Goal: Information Seeking & Learning: Learn about a topic

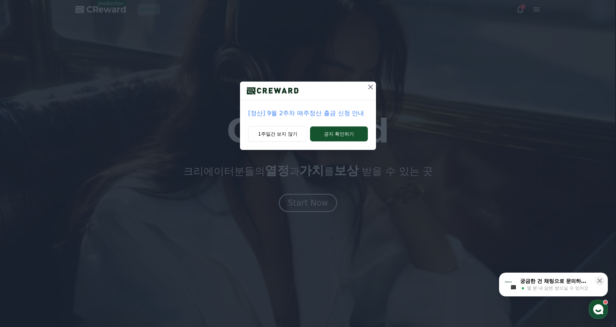
click at [370, 89] on icon at bounding box center [370, 87] width 8 height 8
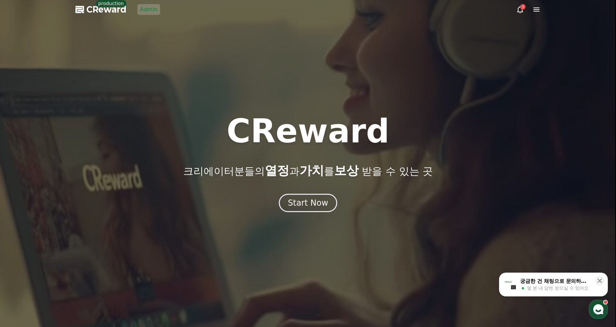
click at [533, 7] on icon at bounding box center [536, 9] width 8 height 8
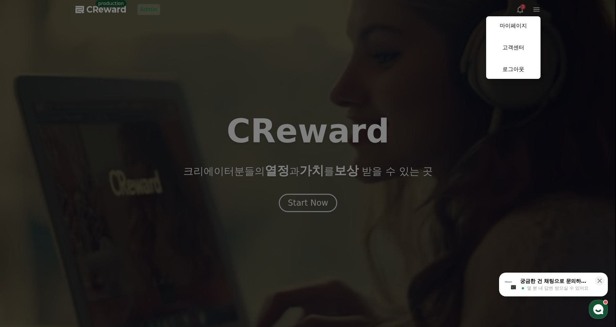
drag, startPoint x: 216, startPoint y: 33, endPoint x: 202, endPoint y: 29, distance: 14.4
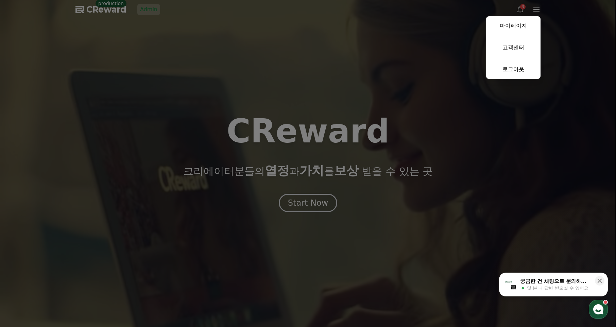
click at [215, 33] on button "close" at bounding box center [308, 163] width 616 height 327
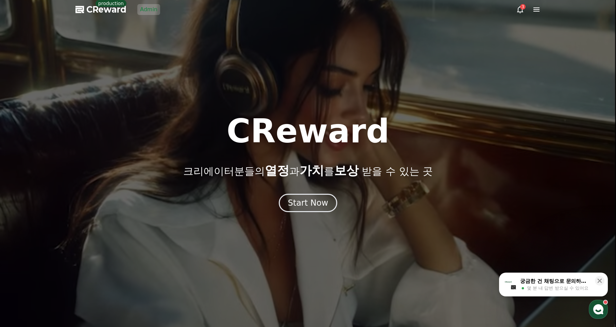
click at [160, 13] on div at bounding box center [308, 163] width 616 height 327
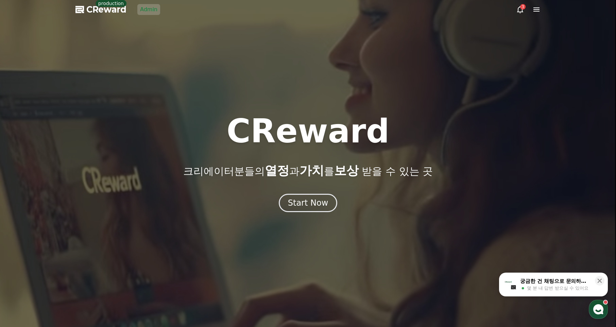
click at [148, 11] on link "Admin" at bounding box center [148, 9] width 23 height 11
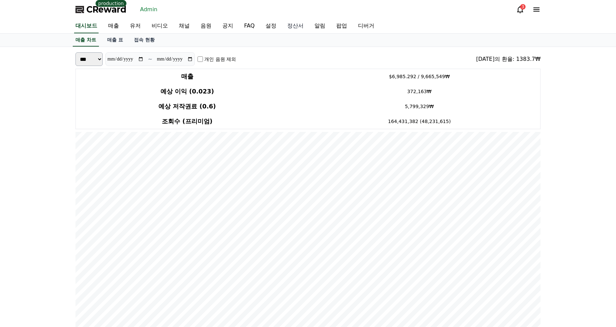
click at [282, 29] on link "정산서" at bounding box center [295, 26] width 27 height 14
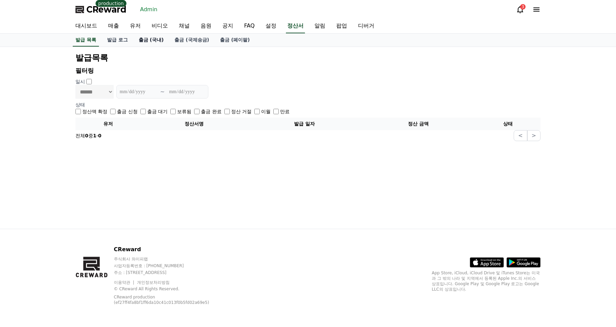
click at [141, 40] on link "출금 (국내)" at bounding box center [151, 40] width 36 height 13
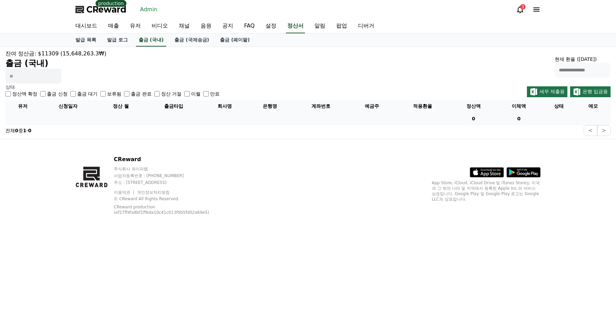
click at [145, 51] on div "**********" at bounding box center [307, 67] width 605 height 34
click at [149, 12] on link "Admin" at bounding box center [148, 9] width 23 height 11
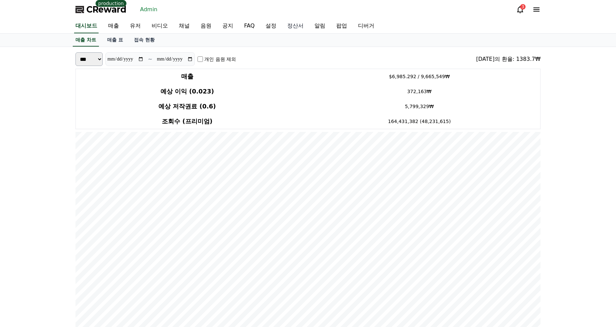
click at [282, 28] on link "정산서" at bounding box center [295, 26] width 27 height 14
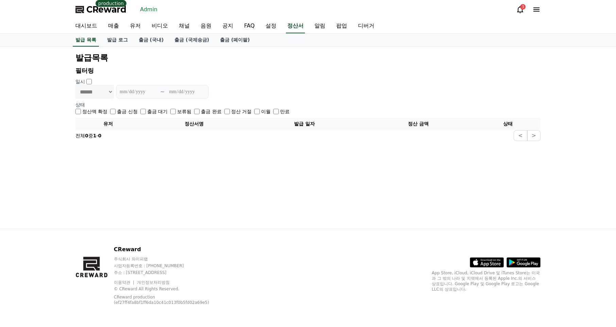
drag, startPoint x: 213, startPoint y: 64, endPoint x: 195, endPoint y: 58, distance: 18.2
click at [213, 64] on div "**********" at bounding box center [308, 97] width 470 height 94
click at [116, 41] on link "발급 로그" at bounding box center [118, 40] width 32 height 13
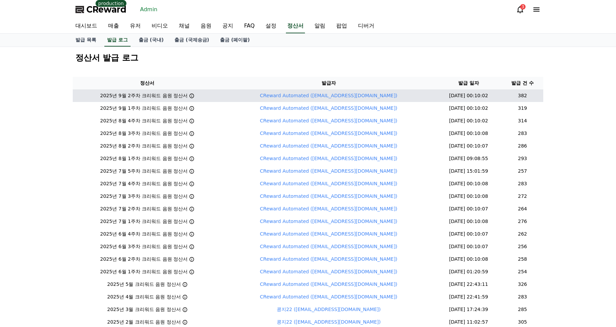
click at [192, 97] on icon at bounding box center [191, 95] width 5 height 5
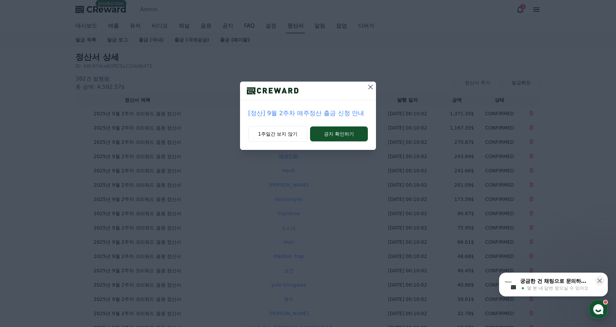
click at [373, 90] on icon at bounding box center [370, 87] width 8 height 8
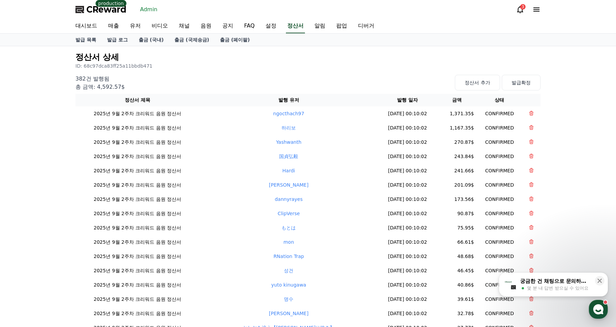
click at [374, 68] on p "ID: 68c97dca83ff25a11bbdb471" at bounding box center [307, 66] width 465 height 7
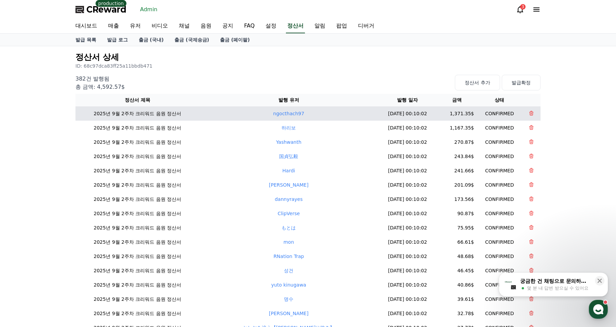
click at [412, 114] on td "2025-09-17 00:10:02" at bounding box center [407, 113] width 59 height 14
click at [418, 114] on td "2025-09-17 00:10:02" at bounding box center [407, 113] width 59 height 14
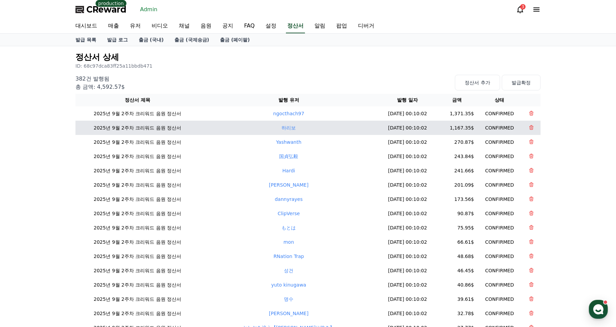
click at [153, 123] on td "2025년 9월 2주차 크리워드 음원 정산서" at bounding box center [137, 128] width 124 height 14
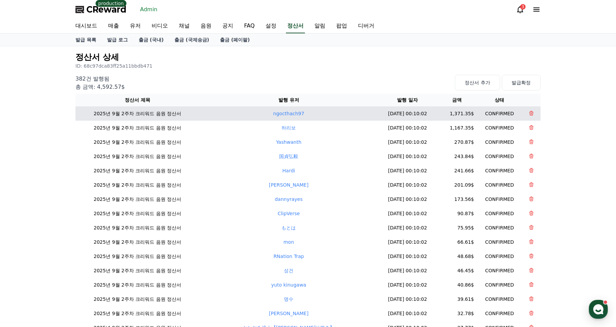
click at [164, 117] on td "2025년 9월 2주차 크리워드 음원 정산서" at bounding box center [137, 113] width 124 height 14
click at [165, 114] on td "2025년 9월 2주차 크리워드 음원 정산서" at bounding box center [137, 113] width 124 height 14
click at [168, 112] on td "2025년 9월 2주차 크리워드 음원 정산서" at bounding box center [137, 113] width 124 height 14
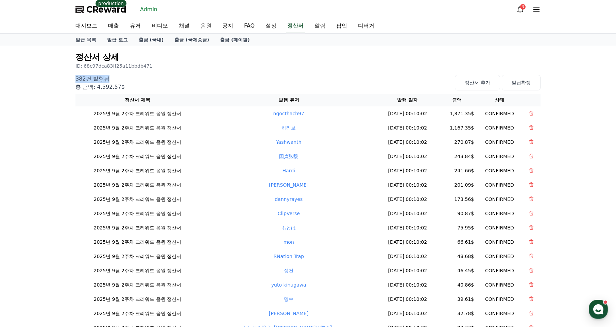
click at [207, 74] on div "382건 발행됨 총 금액: 4,592.57$ 정산서 추가 발급확정" at bounding box center [307, 81] width 465 height 19
click at [123, 39] on link "발급 로그" at bounding box center [118, 40] width 32 height 12
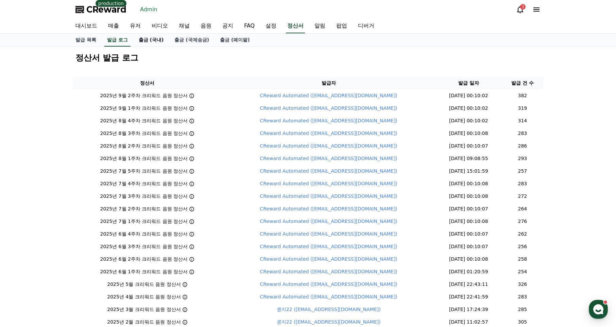
click at [146, 40] on link "출금 (국내)" at bounding box center [151, 40] width 36 height 13
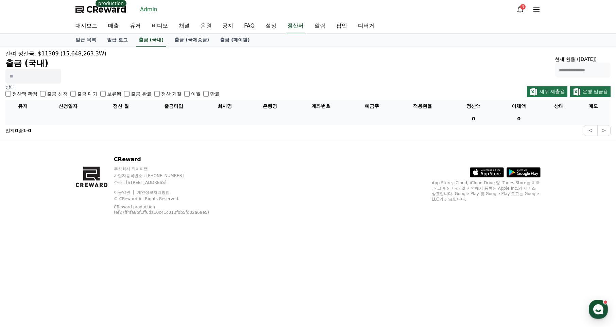
click at [262, 63] on div "**********" at bounding box center [307, 67] width 605 height 34
click at [133, 27] on link "유저" at bounding box center [135, 26] width 22 height 14
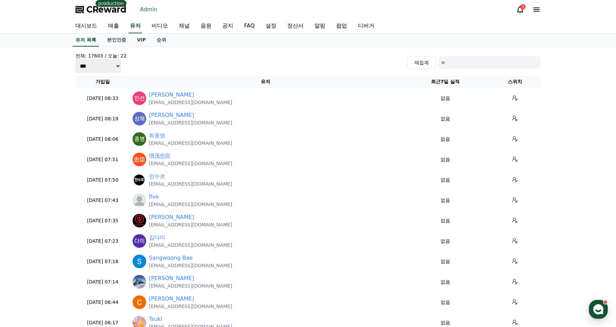
click at [484, 60] on input at bounding box center [489, 62] width 102 height 12
click at [173, 26] on link "채널" at bounding box center [184, 26] width 22 height 14
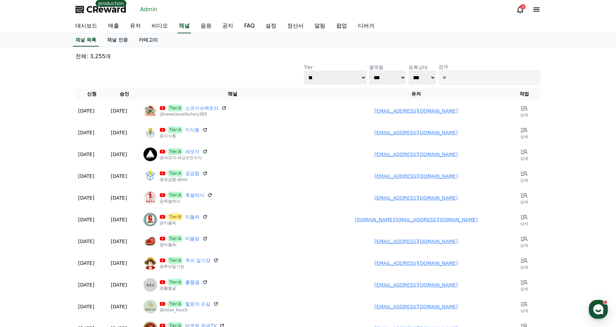
click at [484, 75] on input at bounding box center [489, 77] width 102 height 15
type input "*"
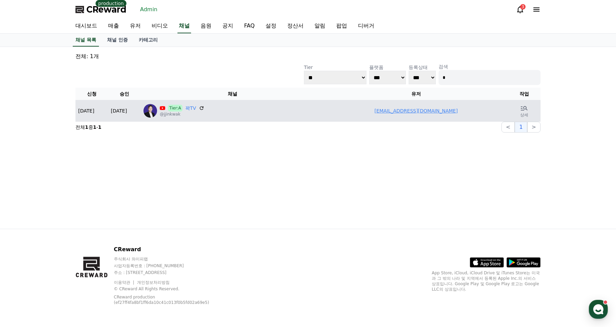
click at [382, 159] on div "**********" at bounding box center [308, 138] width 476 height 182
click at [418, 111] on link "kwakjeon3359@gmail.com" at bounding box center [415, 110] width 83 height 5
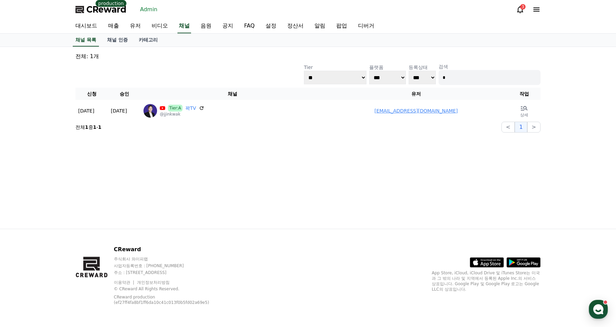
click at [462, 74] on input "*" at bounding box center [489, 77] width 102 height 15
type input "*"
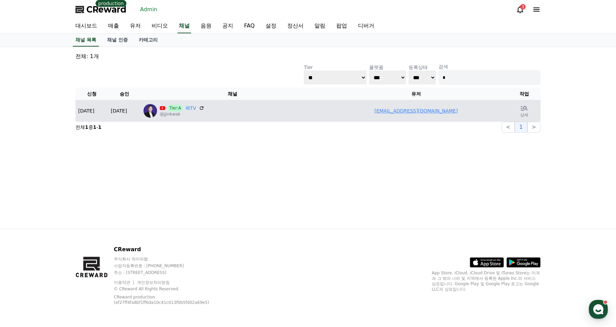
click at [438, 112] on link "kwakjeon3359@gmail.com" at bounding box center [415, 110] width 83 height 5
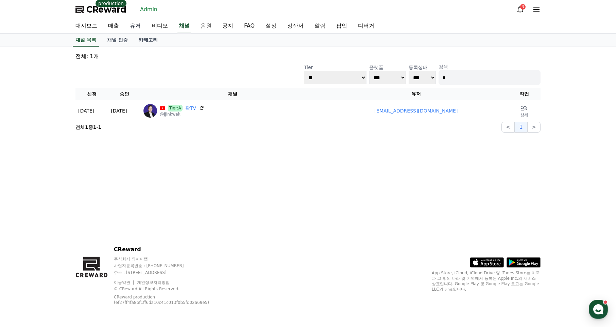
click at [137, 25] on link "유저" at bounding box center [135, 26] width 22 height 14
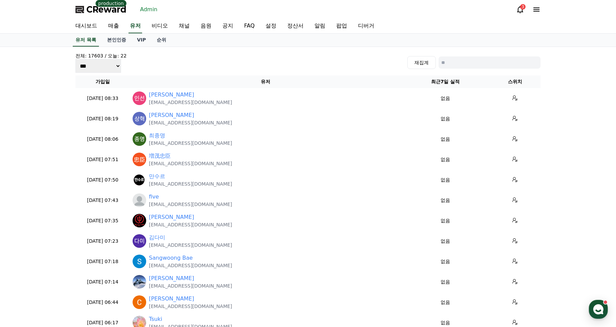
click at [484, 54] on div "전체: 17603 / 오늘: 22 *** *** *** 재집계" at bounding box center [307, 62] width 465 height 20
click at [436, 66] on div "재집계" at bounding box center [473, 62] width 133 height 13
click at [451, 66] on input at bounding box center [489, 62] width 102 height 12
type input "****"
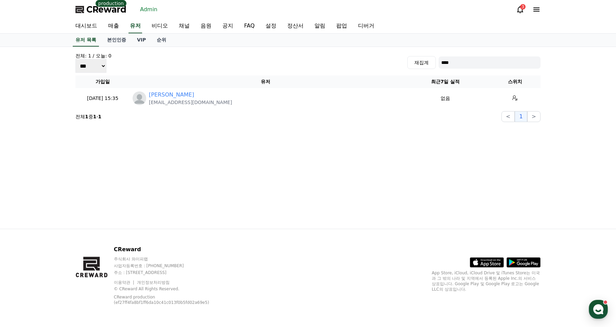
click at [310, 150] on div "전체: 1 / 오늘: 0 *** *** *** 재집계 **** 가입일 유저 최근7일 실적 스위치 2025-09-16 15:35 09-16 티비…" at bounding box center [308, 138] width 476 height 182
click at [381, 153] on div "전체: 1 / 오늘: 0 *** *** *** 재집계 **** 가입일 유저 최근7일 실적 스위치 2025-09-16 15:35 09-16 티비…" at bounding box center [308, 138] width 476 height 182
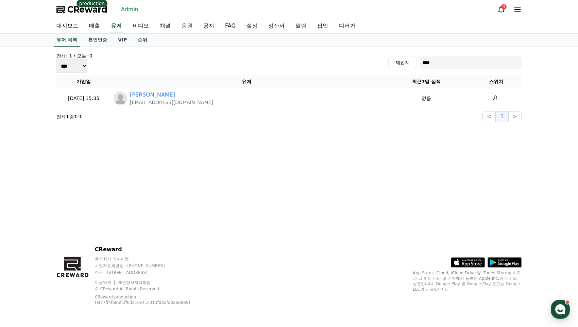
click at [224, 64] on div "전체: 1 / 오늘: 0 *** *** *** 재집계 ****" at bounding box center [288, 62] width 465 height 20
click at [258, 53] on div "전체: 1 / 오늘: 0 *** *** *** 재집계 ****" at bounding box center [288, 62] width 465 height 20
click at [270, 211] on div "전체: 1 / 오늘: 0 *** *** *** 재집계 **** 가입일 유저 최근7일 실적 스위치 2025-09-16 15:35 09-16 티비…" at bounding box center [289, 138] width 476 height 182
click at [292, 115] on div "전체: 1 / 오늘: 0 *** *** *** 재집계 **** 가입일 유저 최근7일 실적 스위치 2025-09-16 15:35 09-16 티비…" at bounding box center [289, 138] width 476 height 182
click at [265, 30] on link "정산서" at bounding box center [276, 26] width 27 height 14
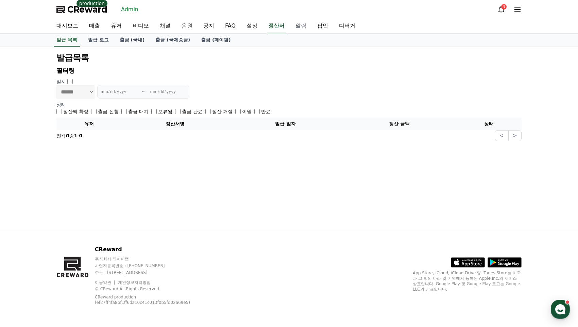
click at [290, 27] on link "알림" at bounding box center [301, 26] width 22 height 14
select select
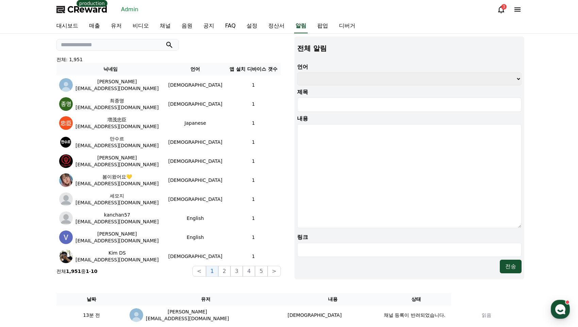
click at [243, 54] on div "전체: 1,951 닉네임 언어 앱 설치 디바이스 갯수 김영림 kimyl7153@naver.com Korean 1 최종명 whdaud0402@g…" at bounding box center [169, 157] width 230 height 243
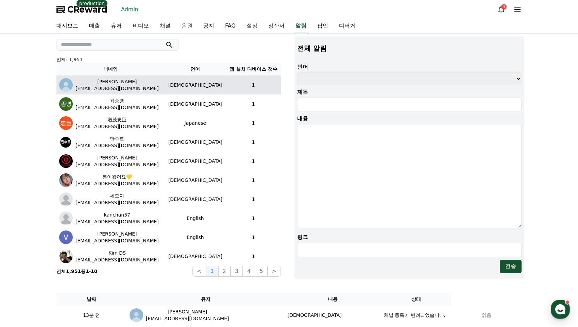
click at [262, 81] on td "1" at bounding box center [253, 84] width 55 height 19
click at [260, 83] on td "1" at bounding box center [253, 84] width 55 height 19
click at [245, 84] on td "1" at bounding box center [253, 84] width 55 height 19
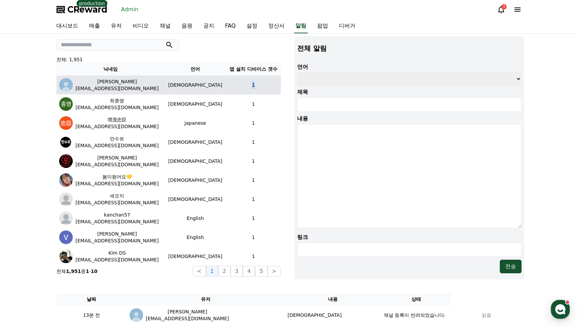
click at [245, 84] on td "1" at bounding box center [253, 84] width 55 height 19
click at [250, 85] on td "1" at bounding box center [253, 84] width 55 height 19
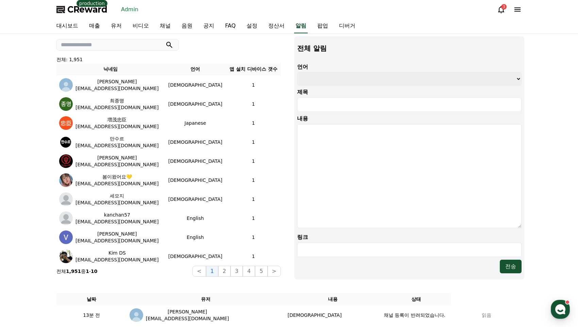
drag, startPoint x: 255, startPoint y: 58, endPoint x: 258, endPoint y: 54, distance: 4.0
click at [255, 58] on p "전체: 1,951" at bounding box center [168, 59] width 224 height 7
click at [312, 27] on link "팝업" at bounding box center [323, 26] width 22 height 14
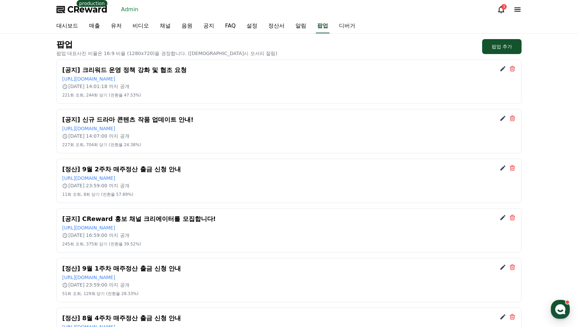
click at [333, 25] on link "디버거" at bounding box center [346, 26] width 27 height 14
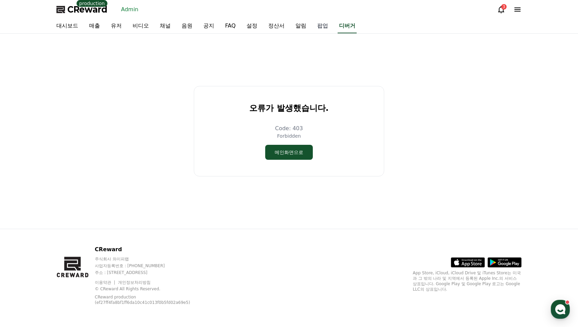
click at [312, 28] on link "팝업" at bounding box center [323, 26] width 22 height 14
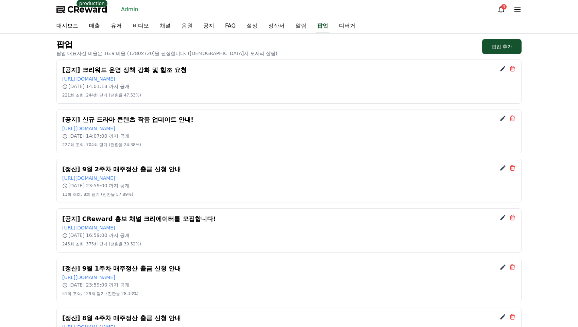
click at [282, 39] on div "팝업 팝업 대표사진 비율은 16:9 비율 (1280x720)을 권장합니다. (비율 불일치시 모서리 잘림) 팝업 추가" at bounding box center [288, 48] width 465 height 18
click at [282, 40] on div "팝업 팝업 대표사진 비율은 16:9 비율 (1280x720)을 권장합니다. (비율 불일치시 모서리 잘림) 팝업 추가" at bounding box center [288, 48] width 465 height 18
click at [157, 65] on h2 "[공지] 크리워드 운영 정책 강화 및 협조 요청" at bounding box center [288, 70] width 453 height 10
click at [115, 80] on link "https://creward.net/music/notice/main/view/172" at bounding box center [88, 78] width 53 height 5
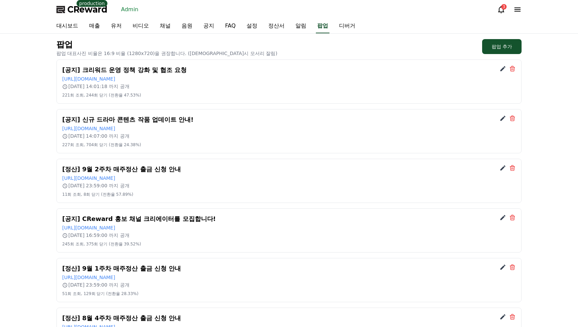
drag, startPoint x: 179, startPoint y: 40, endPoint x: 184, endPoint y: 35, distance: 7.5
click at [179, 40] on p "팝업" at bounding box center [166, 44] width 221 height 11
click at [185, 28] on link "음원" at bounding box center [187, 26] width 22 height 14
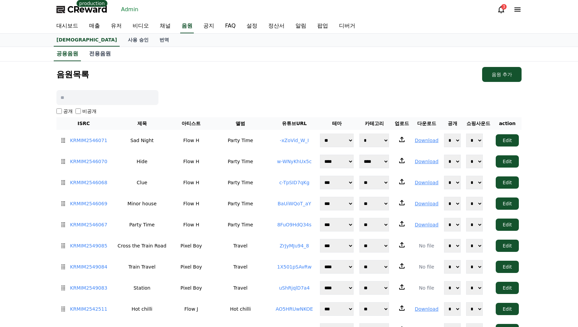
click at [100, 47] on link "전용음원" at bounding box center [100, 54] width 33 height 14
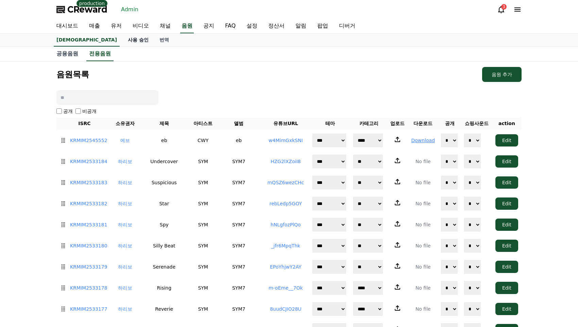
click at [122, 39] on link "사용 승인" at bounding box center [138, 40] width 32 height 13
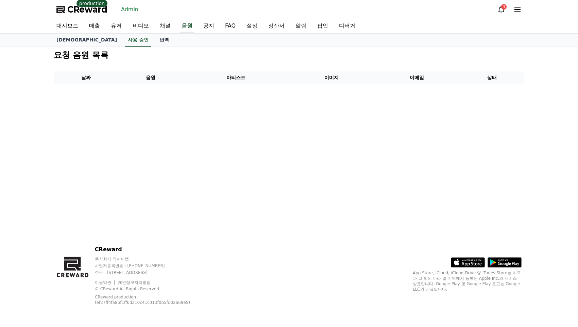
click at [154, 37] on link "번역" at bounding box center [164, 40] width 20 height 13
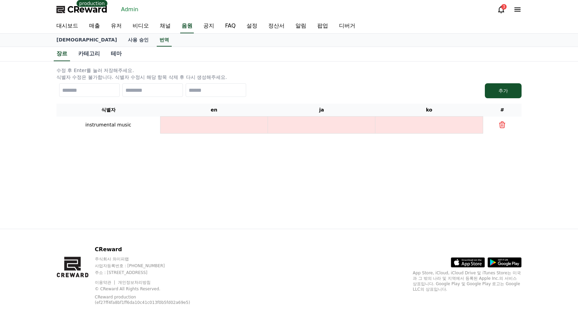
click at [224, 68] on p "수정 후 Enter를 눌러 저장해주세요." at bounding box center [288, 70] width 465 height 7
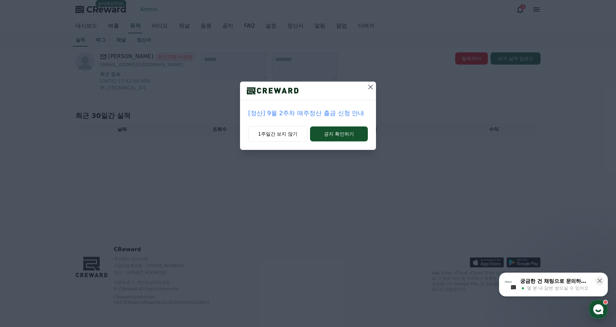
click at [370, 87] on icon at bounding box center [370, 87] width 5 height 5
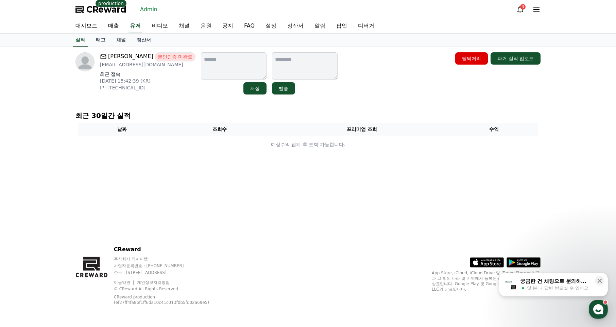
click at [390, 72] on div "티비티비 본인인증 미완료 [EMAIL_ADDRESS][DOMAIN_NAME] 최근 접속 [DATE] 15:42:39 (KR) IP: [TECH…" at bounding box center [307, 73] width 465 height 42
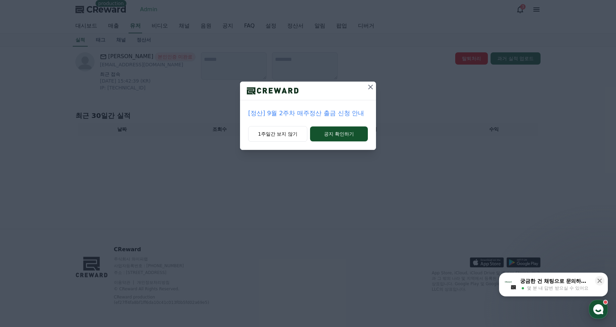
click at [373, 89] on icon at bounding box center [370, 87] width 8 height 8
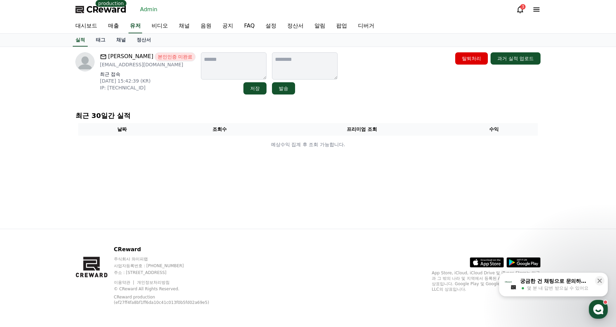
click at [373, 82] on div "티비티비 본인인증 미완료 [EMAIL_ADDRESS][DOMAIN_NAME] 최근 접속 [DATE] 15:42:39 (KR) IP: [TECH…" at bounding box center [307, 73] width 465 height 42
click at [174, 27] on link "채널" at bounding box center [184, 26] width 22 height 14
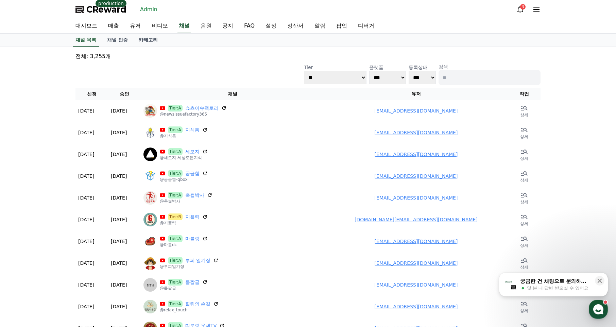
click at [188, 51] on div "**********" at bounding box center [308, 301] width 470 height 503
click at [138, 28] on link "유저" at bounding box center [135, 26] width 22 height 14
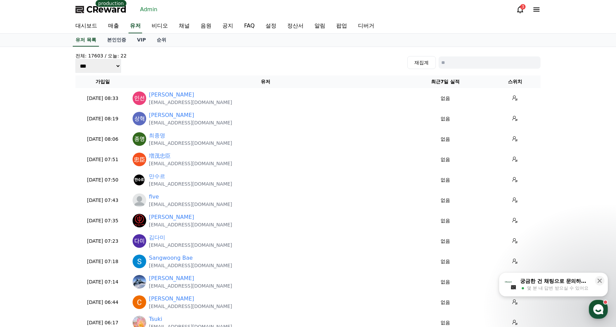
click at [291, 50] on div "전체: 17603 / 오늘: 22 *** *** *** 재집계 가입일 유저 최근7일 실적 스위치 2025-09-17 08:33 09-17 최인…" at bounding box center [308, 230] width 470 height 360
click at [82, 63] on select "*** *** ***" at bounding box center [98, 66] width 46 height 14
select select "****"
click at [75, 70] on select "*** *** ***" at bounding box center [98, 66] width 46 height 14
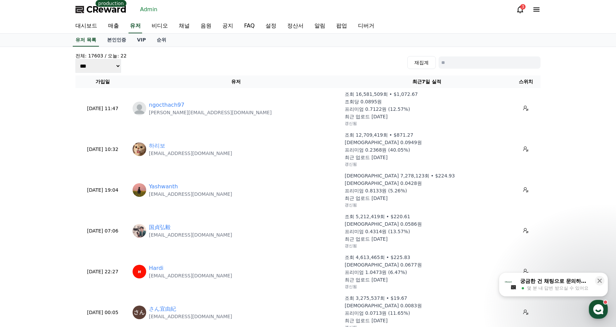
click at [178, 72] on div "전체: 17603 / 오늘: 22 *** *** *** 재집계" at bounding box center [307, 62] width 465 height 20
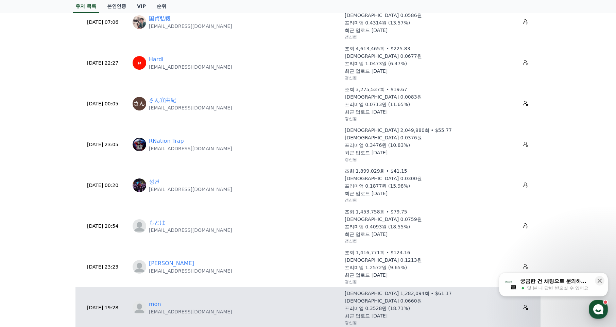
scroll to position [446, 0]
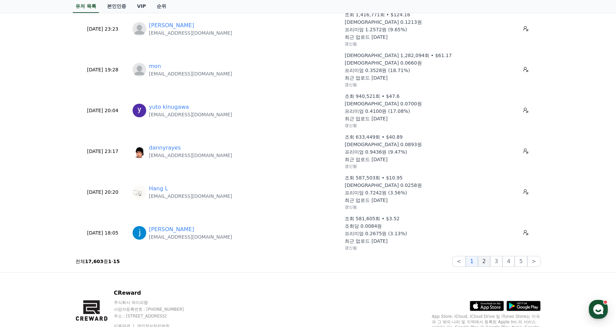
click at [490, 266] on button "2" at bounding box center [484, 261] width 12 height 11
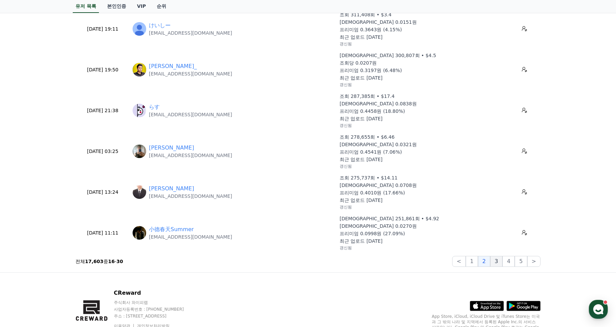
click at [500, 265] on button "3" at bounding box center [496, 261] width 12 height 11
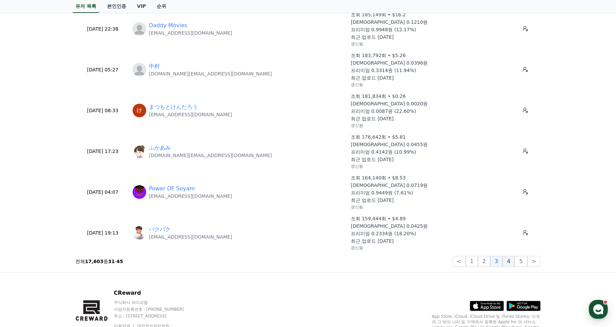
click at [509, 263] on button "4" at bounding box center [508, 261] width 12 height 11
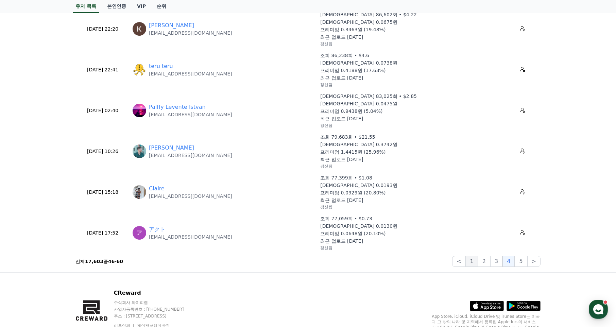
click at [472, 261] on button "1" at bounding box center [471, 261] width 12 height 11
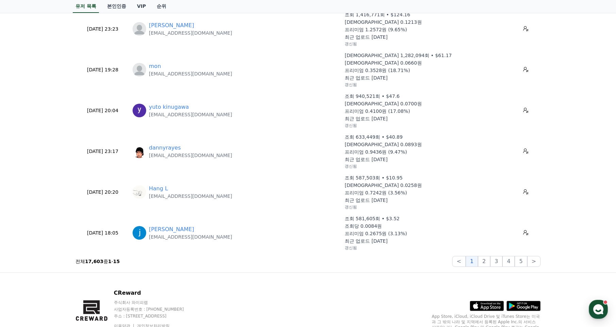
click at [362, 285] on div "CReward 주식회사 와이피랩 사업자등록번호 : 655-81-03655 주소 : 경기도 김포시 양촌읍 양곡로 495, 3층 305-비이16호…" at bounding box center [308, 321] width 476 height 98
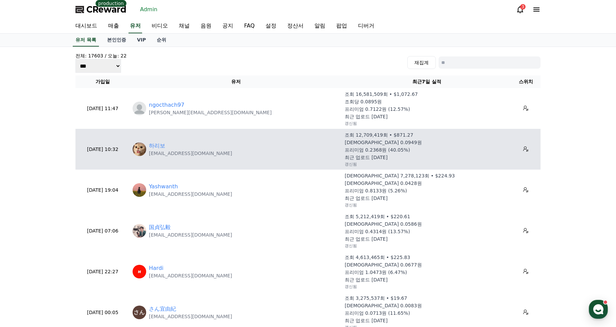
click at [265, 143] on div "하리보 newsrang55@gmail.com" at bounding box center [235, 149] width 207 height 15
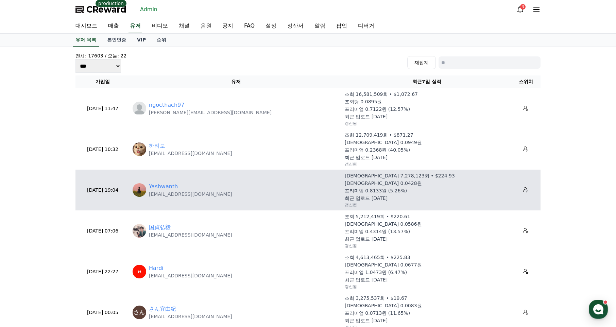
click at [368, 192] on p "프리미엄 0.8133원 (5.26%)" at bounding box center [375, 190] width 62 height 7
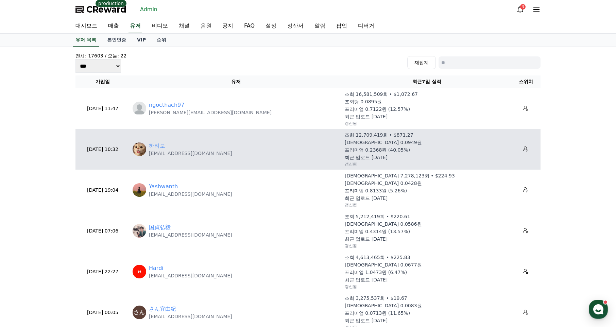
click at [389, 146] on p "프리미엄 0.2368원 (40.05%)" at bounding box center [376, 149] width 65 height 7
click at [393, 146] on div "조회 12,709,419회 • $871.27 조회당 0.0949원 프리미엄 0.2368원 (40.05%) 최근 업로드 2025-09-17 갱신됨" at bounding box center [426, 148] width 164 height 35
drag, startPoint x: 398, startPoint y: 145, endPoint x: 401, endPoint y: 149, distance: 4.4
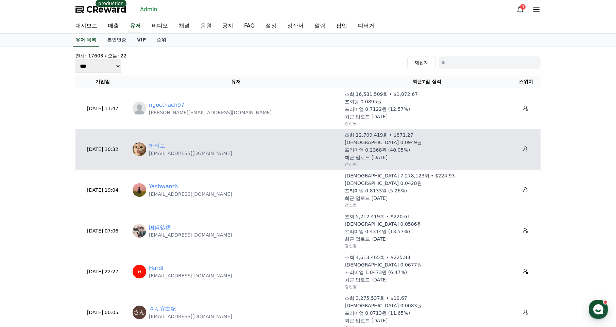
click at [398, 145] on div "조회 12,709,419회 • $871.27 조회당 0.0949원 프리미엄 0.2368원 (40.05%) 최근 업로드 2025-09-17 갱신됨" at bounding box center [426, 148] width 164 height 35
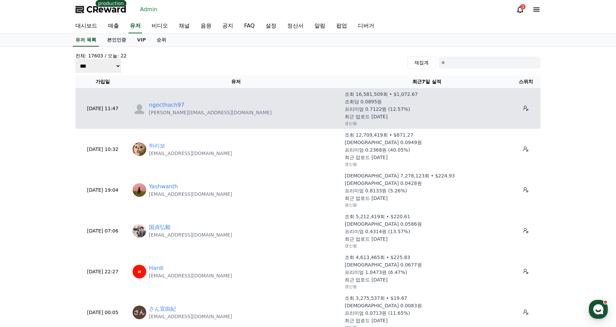
click at [167, 109] on p "[PERSON_NAME][EMAIL_ADDRESS][DOMAIN_NAME]" at bounding box center [210, 112] width 123 height 7
click at [169, 104] on link "ngocthach97" at bounding box center [166, 105] width 35 height 8
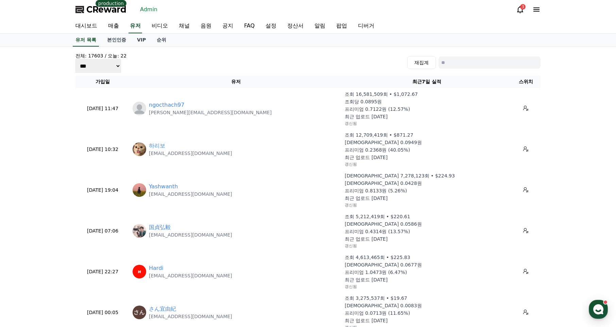
drag, startPoint x: 351, startPoint y: 57, endPoint x: 372, endPoint y: 18, distance: 44.1
click at [351, 57] on div "전체: 17603 / 오늘: 22 *** *** *** 재집계" at bounding box center [307, 62] width 465 height 20
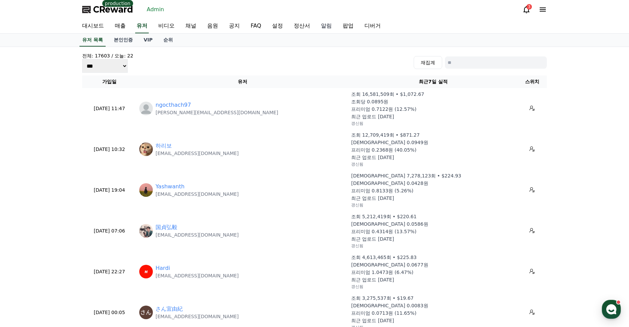
drag, startPoint x: 284, startPoint y: 62, endPoint x: 319, endPoint y: 29, distance: 47.6
click at [284, 62] on div "전체: 17603 / 오늘: 22 *** *** *** 재집계" at bounding box center [314, 62] width 465 height 20
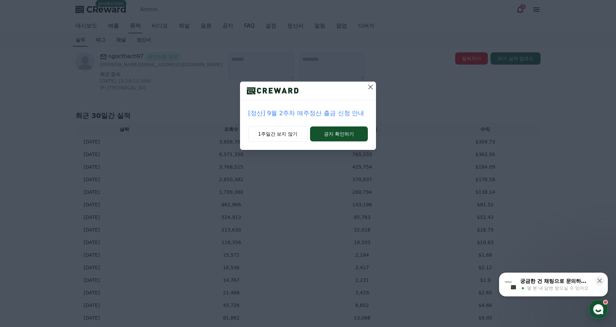
drag, startPoint x: 372, startPoint y: 84, endPoint x: 346, endPoint y: 88, distance: 25.7
click at [372, 84] on icon at bounding box center [370, 87] width 8 height 8
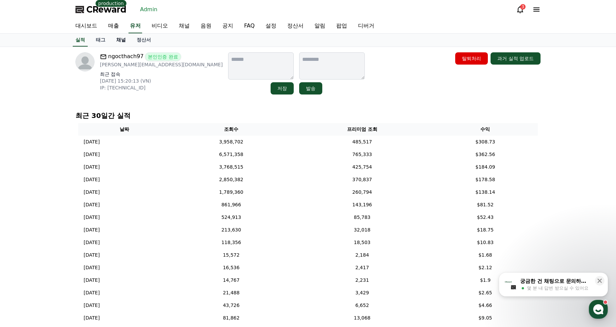
click at [124, 40] on link "채널" at bounding box center [121, 40] width 20 height 13
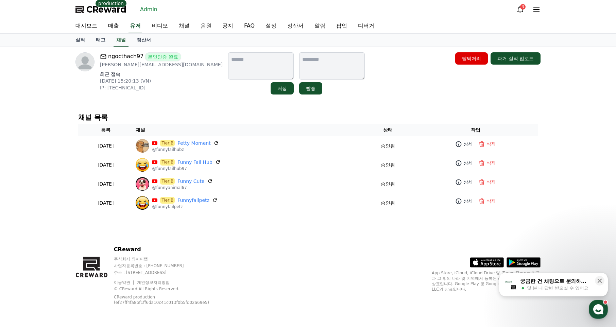
click at [178, 93] on div "ngocthach97 본인인증 완료 [PERSON_NAME][EMAIL_ADDRESS][DOMAIN_NAME] 최근 접속 [DATE] 15:2…" at bounding box center [308, 74] width 470 height 48
click at [178, 93] on div "ngocthach97 본인인증 완료 [PERSON_NAME][EMAIL_ADDRESS][DOMAIN_NAME] 최근 접속 [DATE] 15:2…" at bounding box center [219, 73] width 289 height 42
click at [141, 41] on link "정산서" at bounding box center [143, 40] width 25 height 13
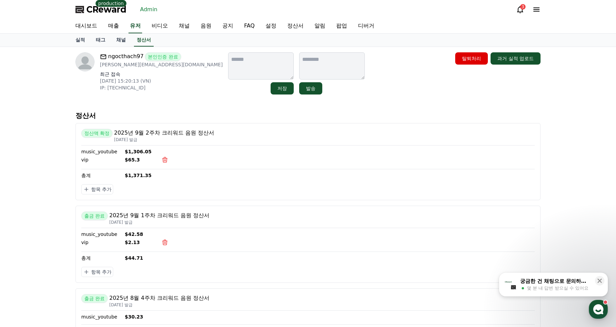
click at [192, 105] on div "ngocthach97 본인인증 완료 [PERSON_NAME][EMAIL_ADDRESS][DOMAIN_NAME] 최근 접속 [DATE] 15:2…" at bounding box center [308, 204] width 476 height 314
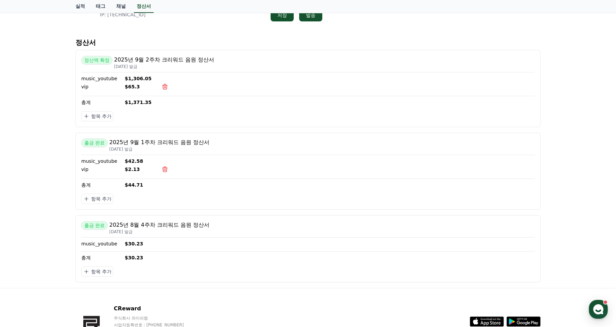
click at [189, 278] on div "출금 완료 2025년 8월 4주차 크리워드 음원 정산서 [DATE] 발급 music_youtube $30.23 총계 $30.23 항목 추가" at bounding box center [307, 248] width 465 height 67
click at [188, 279] on div "출금 완료 2025년 8월 4주차 크리워드 음원 정산서 [DATE] 발급 music_youtube $30.23 총계 $30.23 항목 추가" at bounding box center [307, 248] width 465 height 67
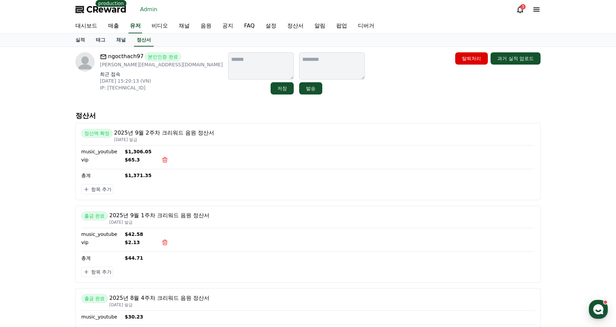
click at [42, 186] on div "ngocthach97 본인인증 완료 [PERSON_NAME][EMAIL_ADDRESS][DOMAIN_NAME] 최근 접속 [DATE] 15:2…" at bounding box center [308, 204] width 616 height 314
click at [52, 181] on div "ngocthach97 본인인증 완료 Alexnam123997@gmail.com 최근 접속 2025-08-30 15:20:13 (VN) IP: …" at bounding box center [308, 204] width 616 height 314
click at [59, 178] on div "ngocthach97 본인인증 완료 Alexnam123997@gmail.com 최근 접속 2025-08-30 15:20:13 (VN) IP: …" at bounding box center [308, 204] width 616 height 314
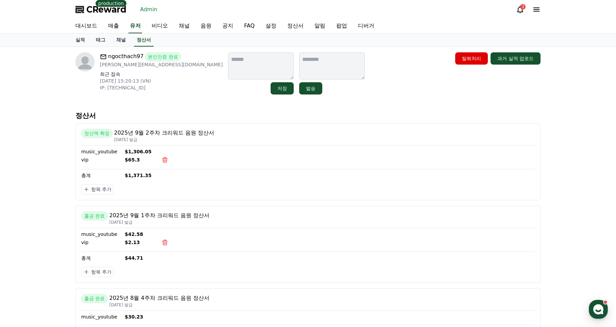
scroll to position [74, 0]
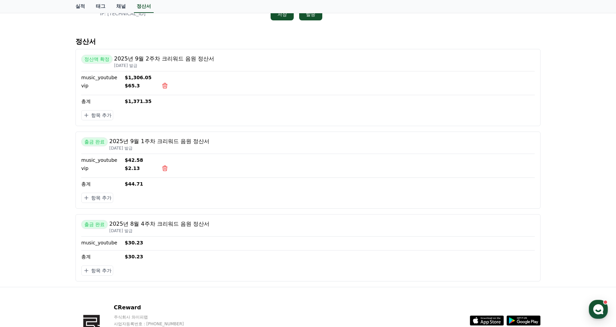
click at [59, 178] on div "ngocthach97 본인인증 완료 Alexnam123997@gmail.com 최근 접속 2025-08-30 15:20:13 (VN) IP: …" at bounding box center [308, 130] width 616 height 314
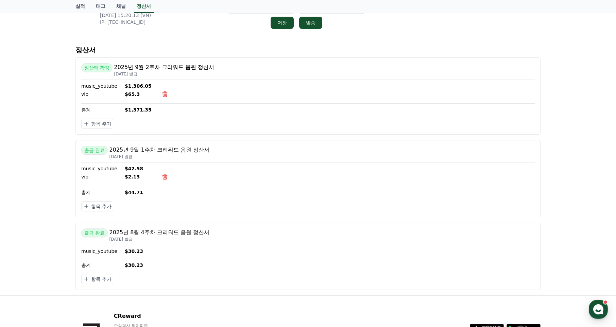
click at [57, 178] on div "ngocthach97 본인인증 완료 Alexnam123997@gmail.com 최근 접속 2025-08-30 15:20:13 (VN) IP: …" at bounding box center [308, 138] width 616 height 314
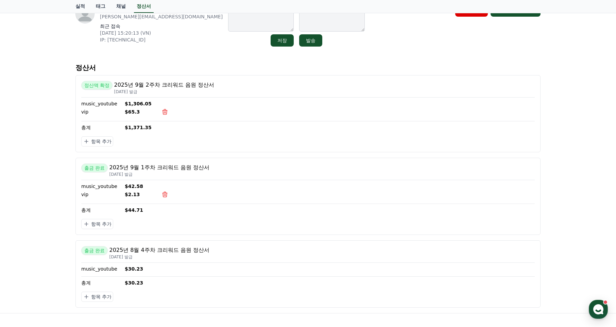
scroll to position [39, 0]
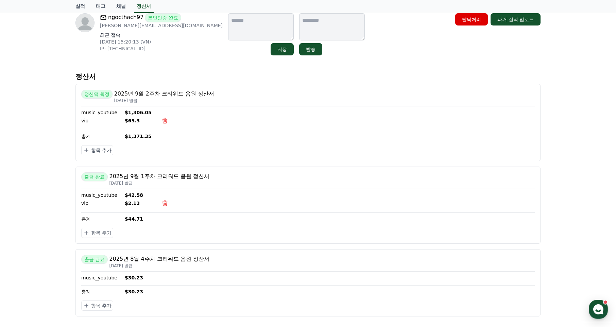
click at [57, 178] on div "ngocthach97 본인인증 완료 Alexnam123997@gmail.com 최근 접속 2025-08-30 15:20:13 (VN) IP: …" at bounding box center [308, 165] width 616 height 314
click at [55, 179] on div "ngocthach97 본인인증 완료 Alexnam123997@gmail.com 최근 접속 2025-08-30 15:20:13 (VN) IP: …" at bounding box center [308, 165] width 616 height 314
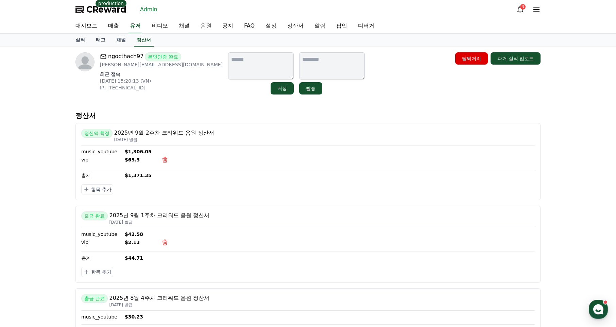
click at [372, 57] on div "ngocthach97 본인인증 완료 Alexnam123997@gmail.com 최근 접속 2025-08-30 15:20:13 (VN) IP: …" at bounding box center [307, 73] width 465 height 42
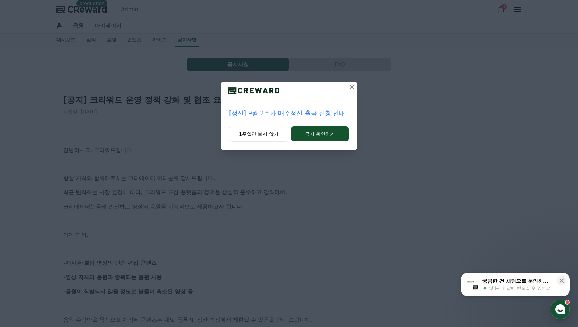
click at [351, 87] on icon at bounding box center [351, 87] width 5 height 5
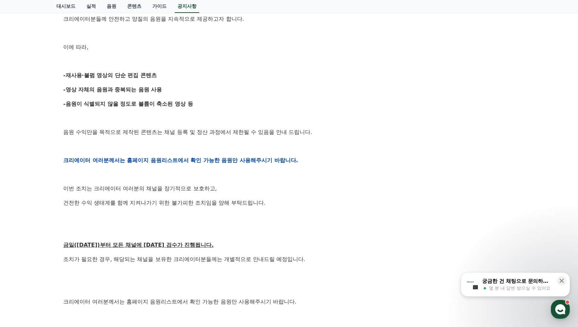
scroll to position [223, 0]
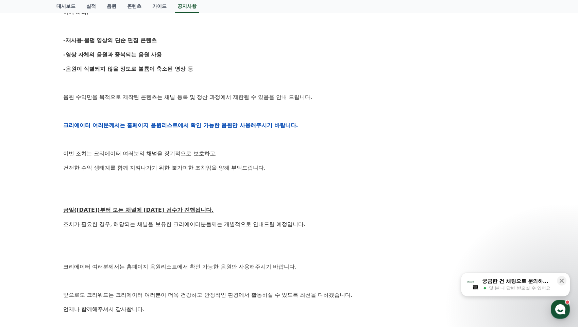
click at [294, 128] on p "크리에이터 여러분께서는 홈페이지 음원리스트에서 확인 가능한 음원만 사용해주시기 바랍니다." at bounding box center [288, 125] width 451 height 9
click at [232, 130] on div "안녕하세요, 크리워드입니다. 항상 저희와 함께해주시는 크리에이터 여러분께 감사드립니다. 최근 변화하는 시장 환경에 따라, 크리워드 또한 플랫폼…" at bounding box center [288, 125] width 451 height 432
click at [239, 124] on strong "크리에이터 여러분께서는 홈페이지 음원리스트에서 확인 가능한 음원만 사용해주시기 바랍니다." at bounding box center [180, 125] width 235 height 6
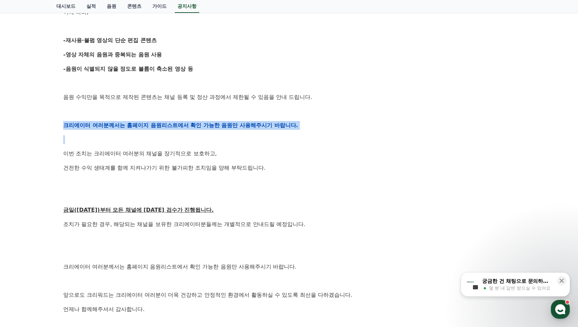
click at [239, 124] on strong "크리에이터 여러분께서는 홈페이지 음원리스트에서 확인 가능한 음원만 사용해주시기 바랍니다." at bounding box center [180, 125] width 235 height 6
click at [338, 140] on p at bounding box center [288, 139] width 451 height 9
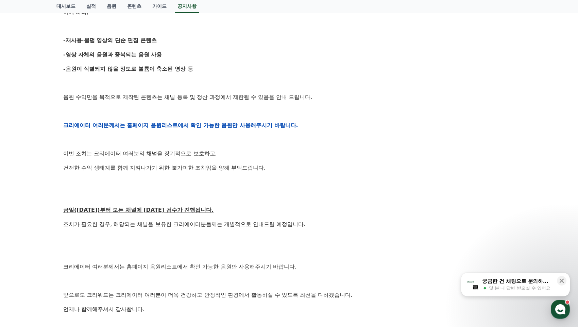
click at [339, 139] on p at bounding box center [288, 139] width 451 height 9
click at [314, 130] on div "안녕하세요, 크리워드입니다. 항상 저희와 함께해주시는 크리에이터 여러분께 감사드립니다. 최근 변화하는 시장 환경에 따라, 크리워드 또한 플랫폼…" at bounding box center [288, 125] width 451 height 432
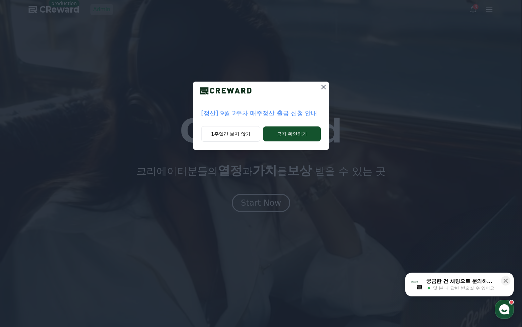
click at [323, 87] on icon at bounding box center [323, 87] width 5 height 5
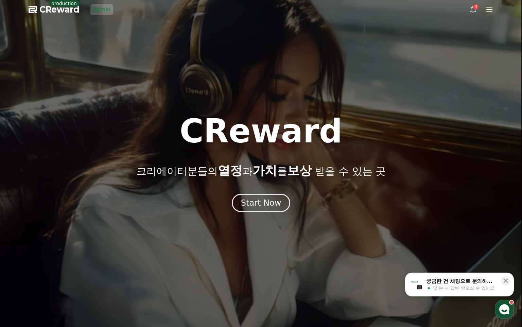
click at [112, 36] on div at bounding box center [261, 163] width 522 height 327
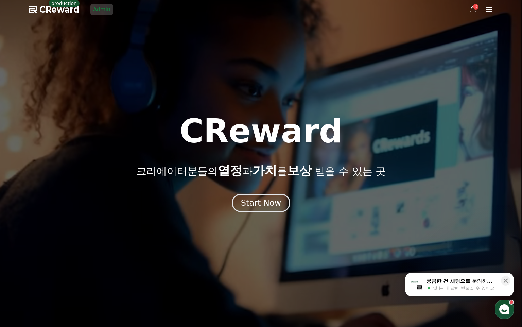
click at [102, 10] on link "Admin" at bounding box center [101, 9] width 23 height 11
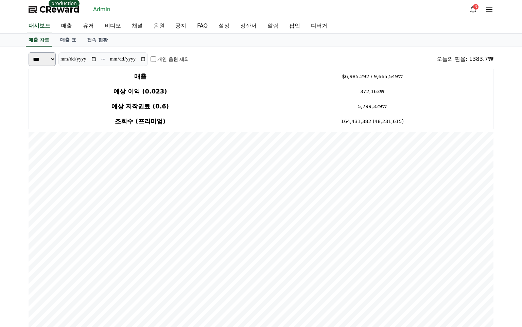
click at [121, 35] on div "매출 차트 매출 표 접속 현황" at bounding box center [261, 40] width 476 height 13
click at [50, 11] on span "CReward" at bounding box center [59, 9] width 40 height 11
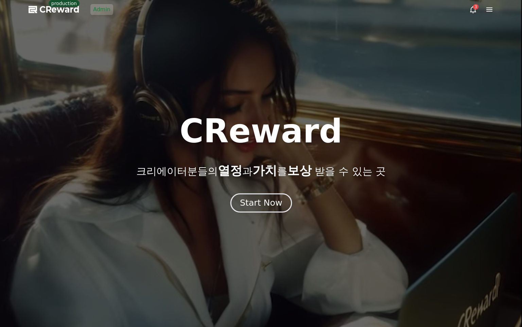
click at [274, 205] on div "Start Now" at bounding box center [261, 203] width 42 height 12
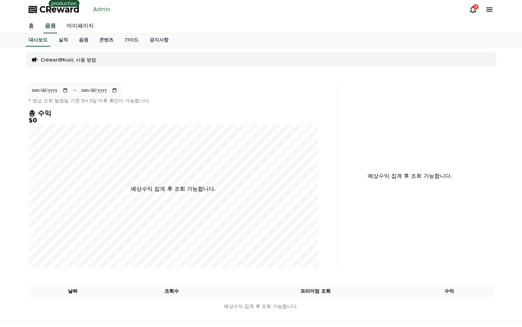
click at [177, 95] on div "**********" at bounding box center [173, 94] width 289 height 20
click at [60, 42] on link "실적" at bounding box center [63, 40] width 20 height 13
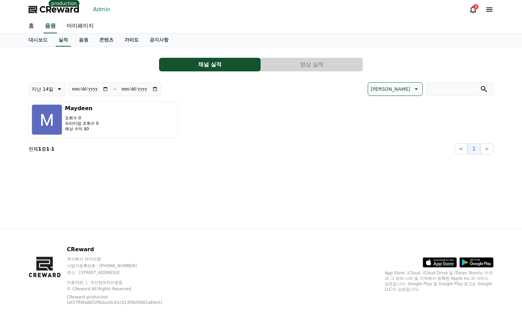
click at [126, 39] on link "가이드" at bounding box center [131, 40] width 25 height 13
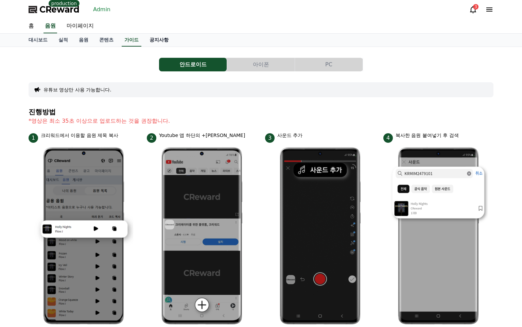
click at [144, 41] on link "공지사항" at bounding box center [159, 40] width 30 height 13
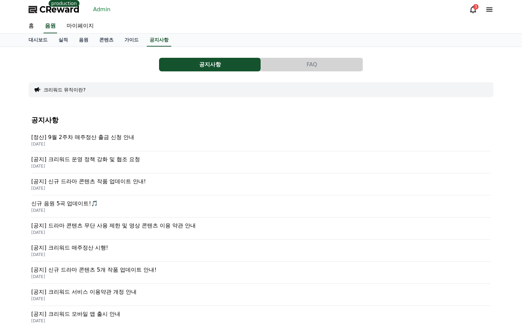
click at [115, 71] on div "공지사항 FAQ" at bounding box center [261, 65] width 465 height 14
click at [113, 73] on div "공지사항 FAQ 크리워드 뮤직이란? 공지사항 [정산] 9월 2주차 매주정산 출금 신청 안내 [DATE] [공지] 크리워드 운영 정책 강화 및 …" at bounding box center [261, 227] width 465 height 350
click at [66, 27] on link "마이페이지" at bounding box center [80, 26] width 38 height 14
select select "**********"
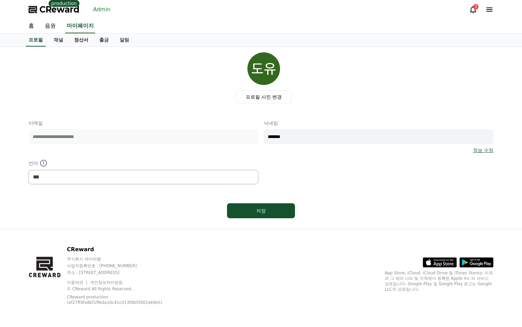
click at [70, 38] on link "정산서" at bounding box center [81, 40] width 25 height 13
